Goal: Information Seeking & Learning: Learn about a topic

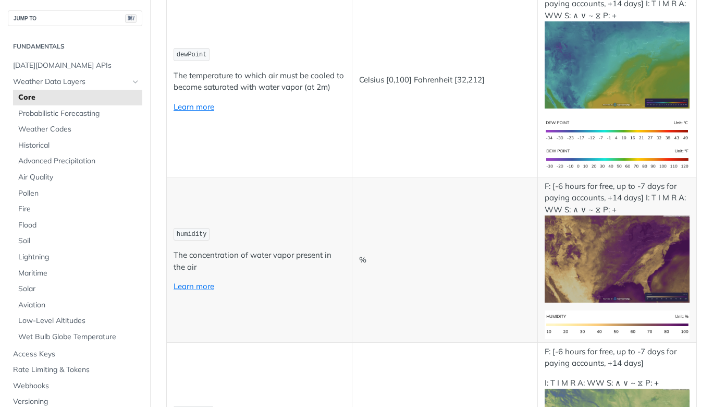
scroll to position [536, 0]
click at [201, 108] on link "Learn more" at bounding box center [194, 106] width 41 height 10
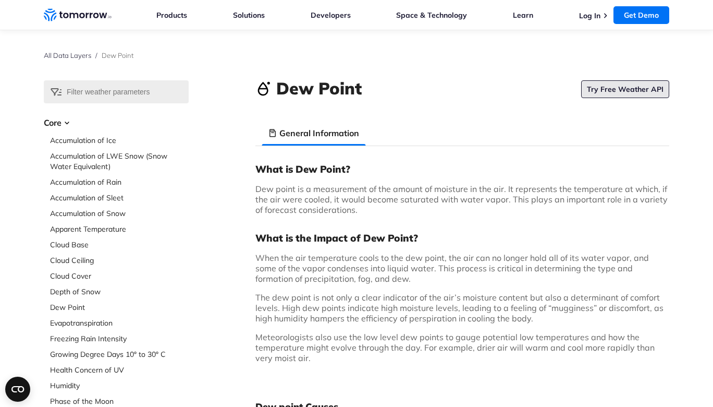
click at [621, 88] on link "Try Free Weather API" at bounding box center [625, 89] width 88 height 18
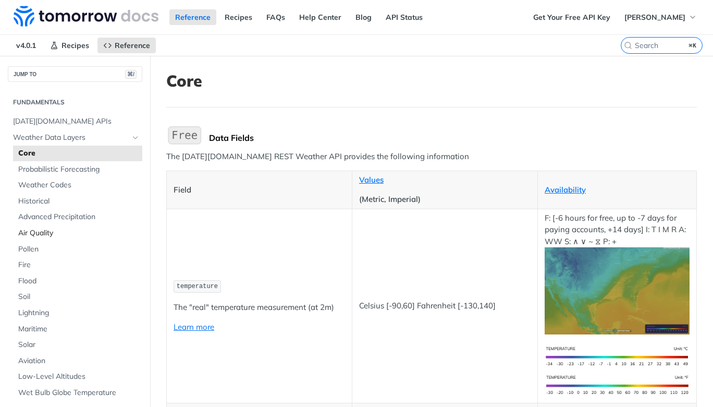
click at [47, 233] on span "Air Quality" at bounding box center [78, 233] width 121 height 10
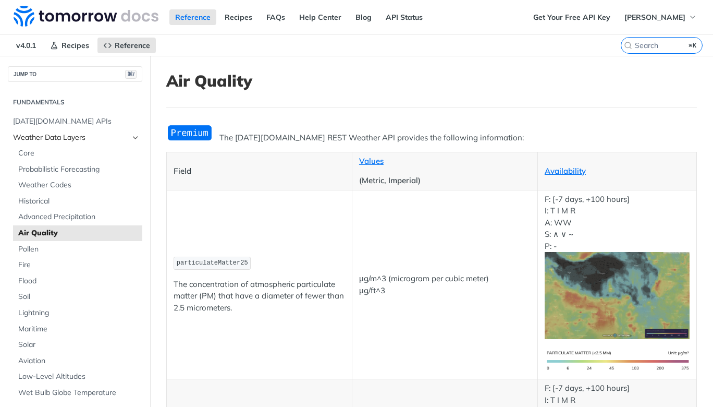
click at [71, 137] on span "Weather Data Layers" at bounding box center [71, 137] width 116 height 10
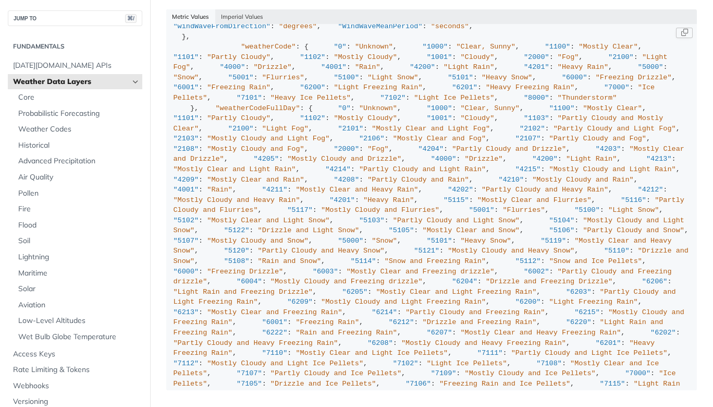
scroll to position [797, 0]
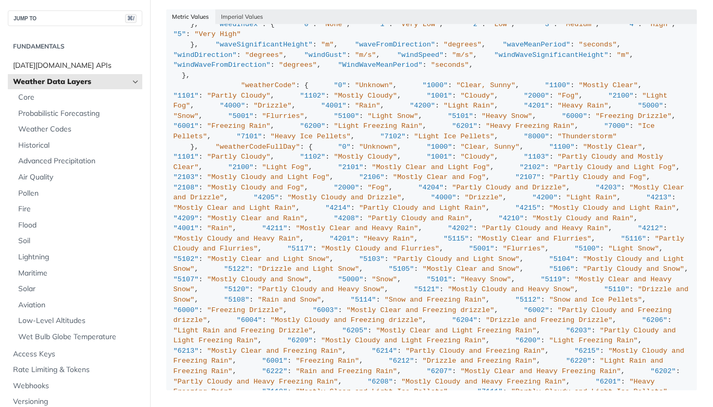
click at [63, 67] on span "[DATE][DOMAIN_NAME] APIs" at bounding box center [76, 65] width 127 height 10
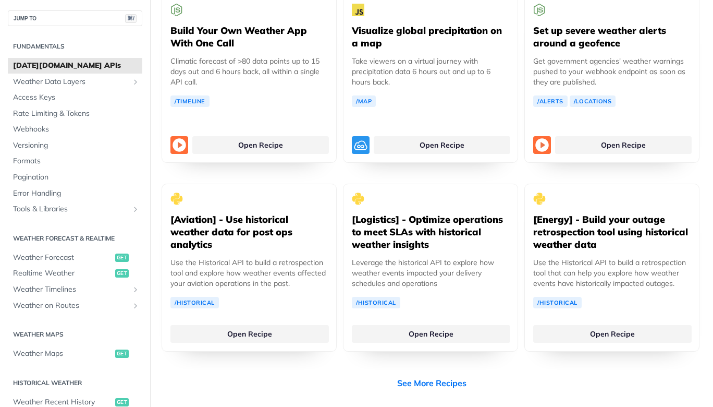
scroll to position [1940, 0]
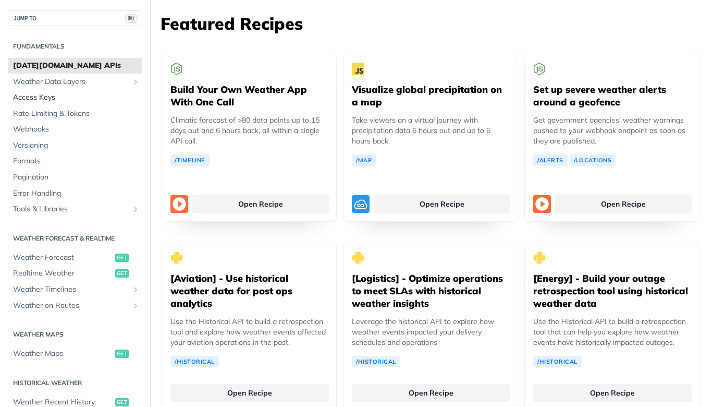
click at [44, 98] on span "Access Keys" at bounding box center [76, 97] width 127 height 10
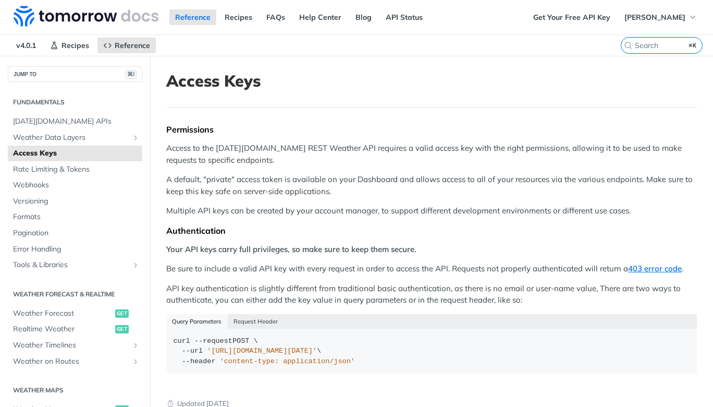
click at [237, 180] on p "A default, "private" access token is available on your Dashboard and allows acc…" at bounding box center [431, 185] width 531 height 23
click at [77, 169] on span "Rate Limiting & Tokens" at bounding box center [76, 169] width 127 height 10
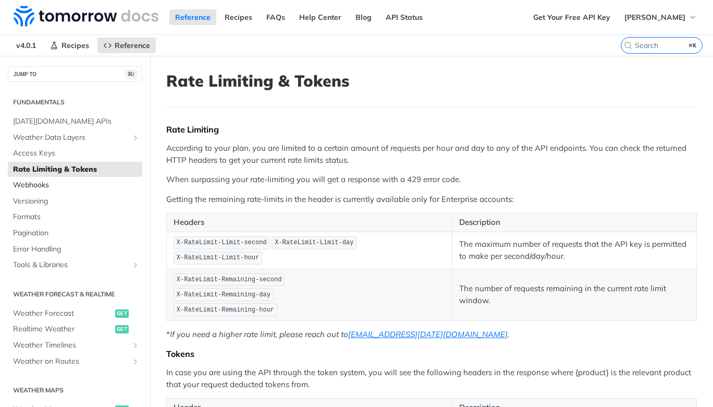
click at [35, 186] on span "Webhooks" at bounding box center [76, 185] width 127 height 10
